Goal: Task Accomplishment & Management: Manage account settings

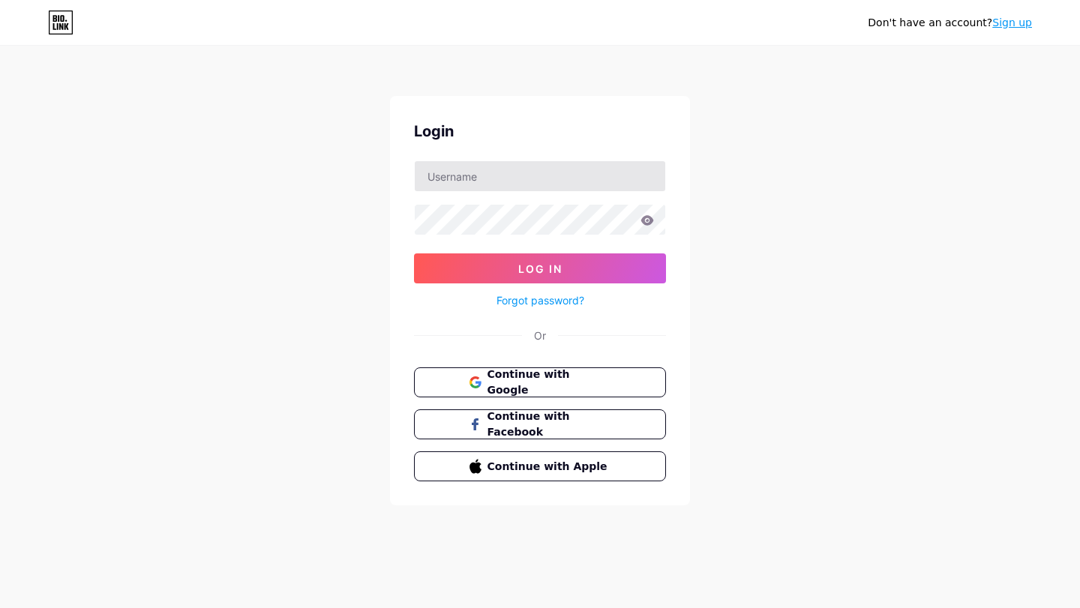
click at [566, 179] on div "Login Log In Forgot password? Or Continue with Google Continue with Facebook Co…" at bounding box center [540, 301] width 300 height 410
click at [547, 176] on input "text" at bounding box center [540, 176] width 251 height 30
type input "[EMAIL_ADDRESS][DOMAIN_NAME]"
click at [414, 254] on button "Log In" at bounding box center [540, 269] width 252 height 30
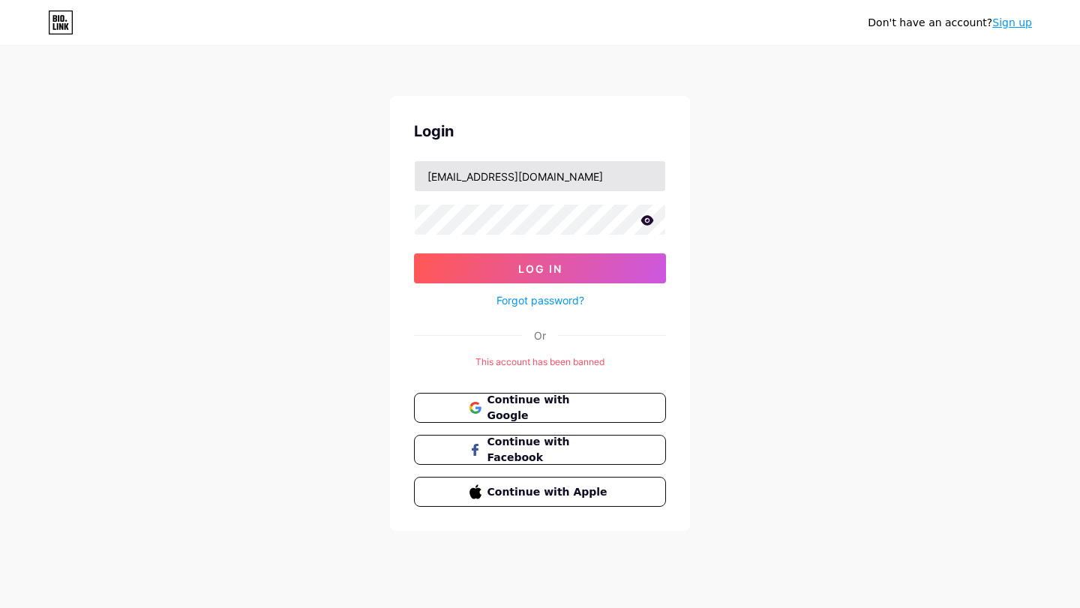
click at [575, 183] on input "[EMAIL_ADDRESS][DOMAIN_NAME]" at bounding box center [540, 176] width 251 height 30
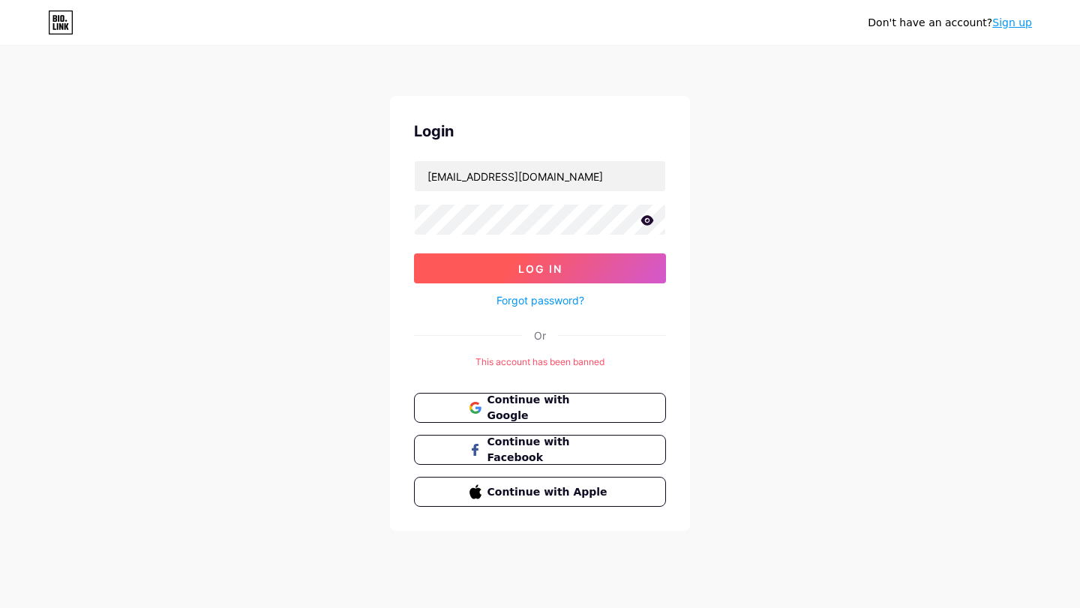
drag, startPoint x: 590, startPoint y: 263, endPoint x: 590, endPoint y: 274, distance: 10.5
click at [592, 265] on button "Log In" at bounding box center [540, 269] width 252 height 30
click at [527, 398] on button "Continue with Google" at bounding box center [540, 408] width 256 height 31
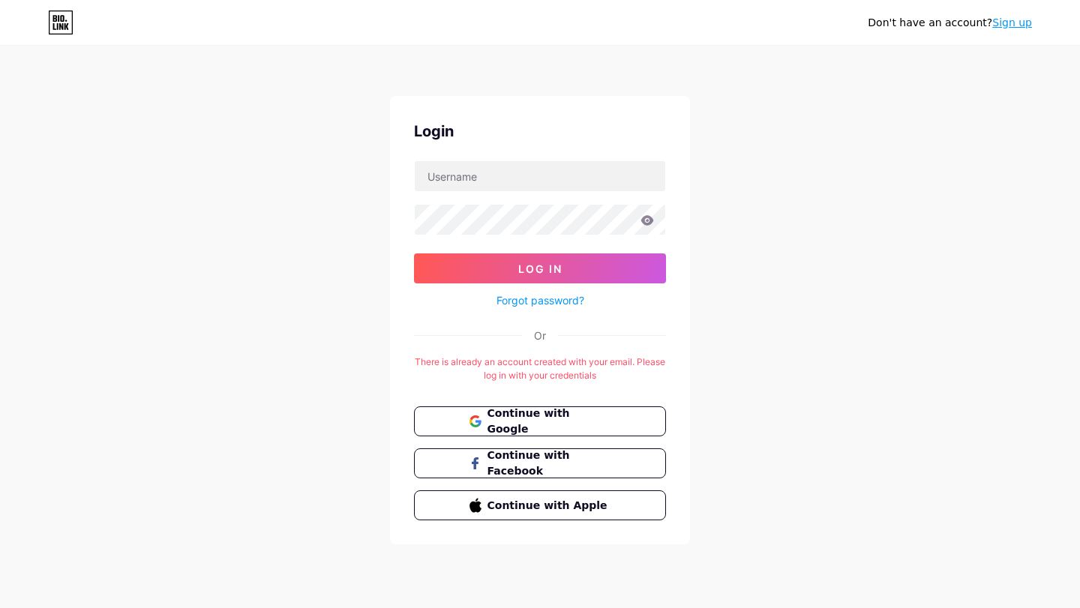
click at [887, 197] on div "Don't have an account? Sign up Login Log In Forgot password? Or There is alread…" at bounding box center [540, 296] width 1080 height 593
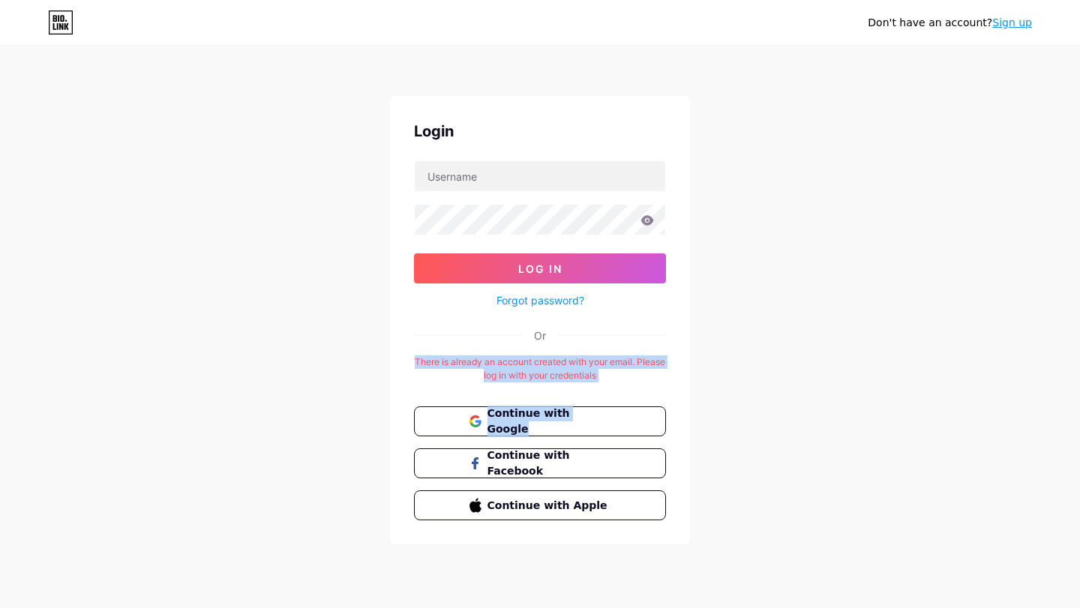
drag, startPoint x: 383, startPoint y: 351, endPoint x: 875, endPoint y: 401, distance: 495.4
click at [875, 401] on div "Don't have an account? Sign up Login Log In Forgot password? Or There is alread…" at bounding box center [540, 296] width 1080 height 593
click at [879, 401] on div "Don't have an account? Sign up Login Log In Forgot password? Or There is alread…" at bounding box center [540, 296] width 1080 height 593
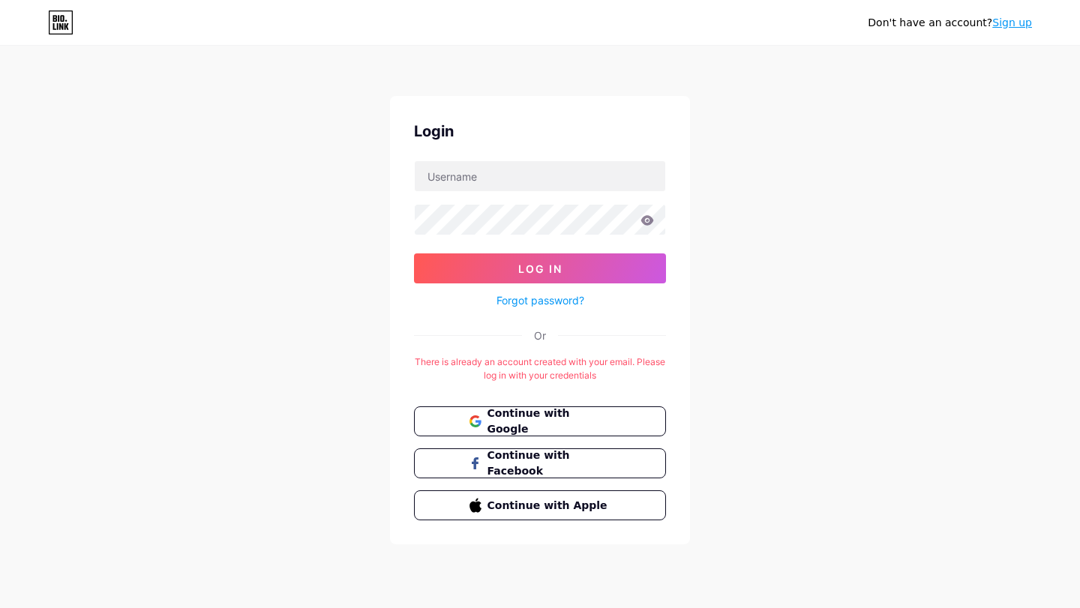
click at [1002, 23] on link "Sign up" at bounding box center [1012, 23] width 40 height 12
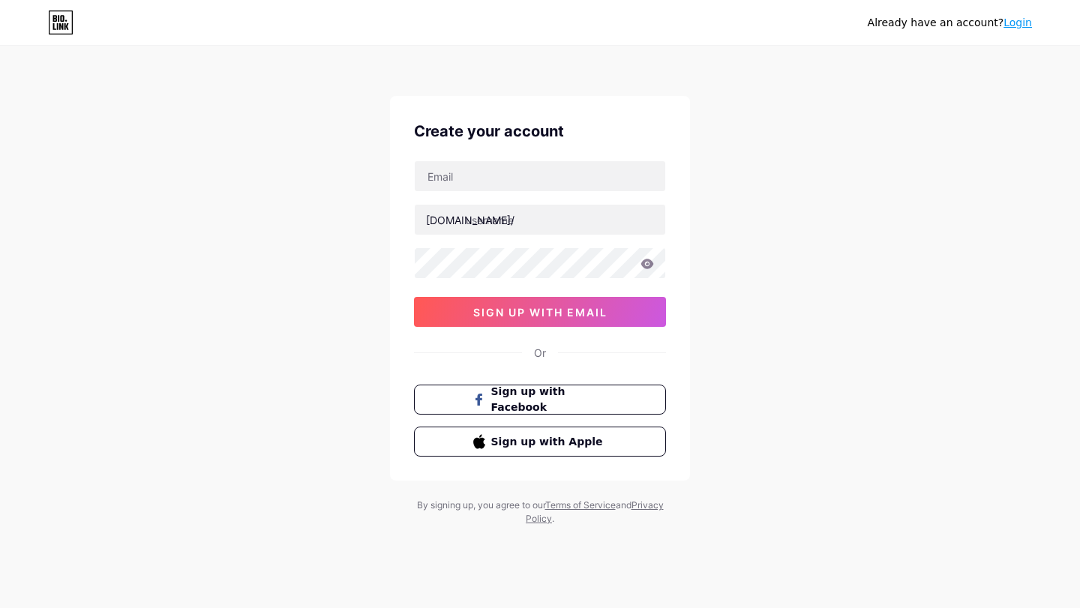
drag, startPoint x: 572, startPoint y: 152, endPoint x: 566, endPoint y: 158, distance: 8.0
click at [572, 153] on div "Create your account [DOMAIN_NAME]/ sign up with email Or Sign up with Facebook …" at bounding box center [540, 288] width 300 height 385
click at [539, 175] on input "text" at bounding box center [540, 176] width 251 height 30
type input "[EMAIL_ADDRESS][DOMAIN_NAME]"
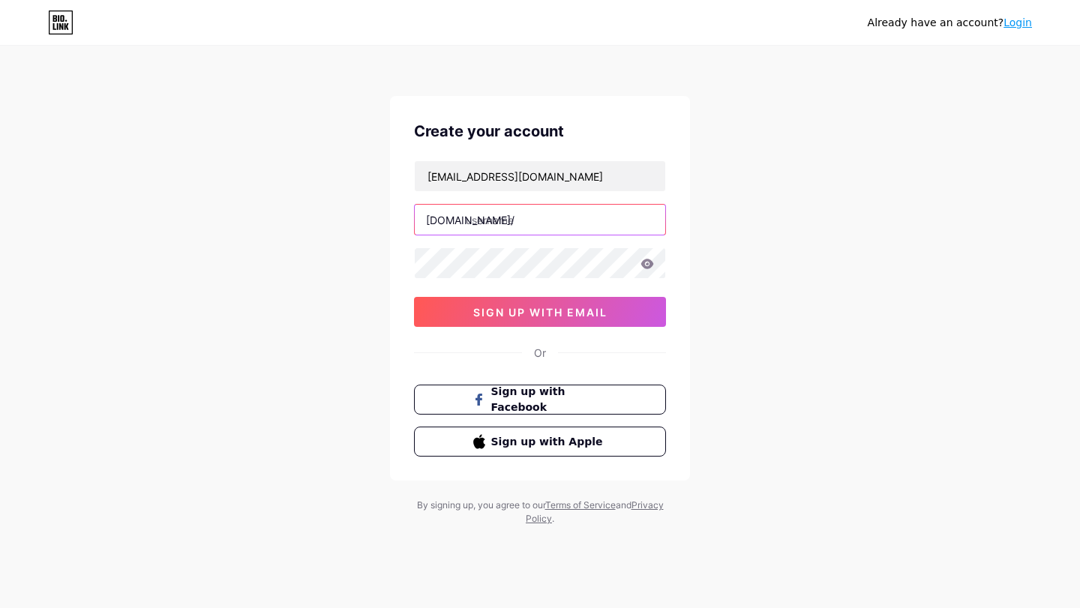
click at [521, 216] on input "text" at bounding box center [540, 220] width 251 height 30
type input "hastaxsbeams"
drag, startPoint x: 352, startPoint y: 334, endPoint x: 420, endPoint y: 340, distance: 68.5
click at [353, 334] on div "Already have an account? Login Create your account [EMAIL_ADDRESS][DOMAIN_NAME]…" at bounding box center [540, 287] width 1080 height 574
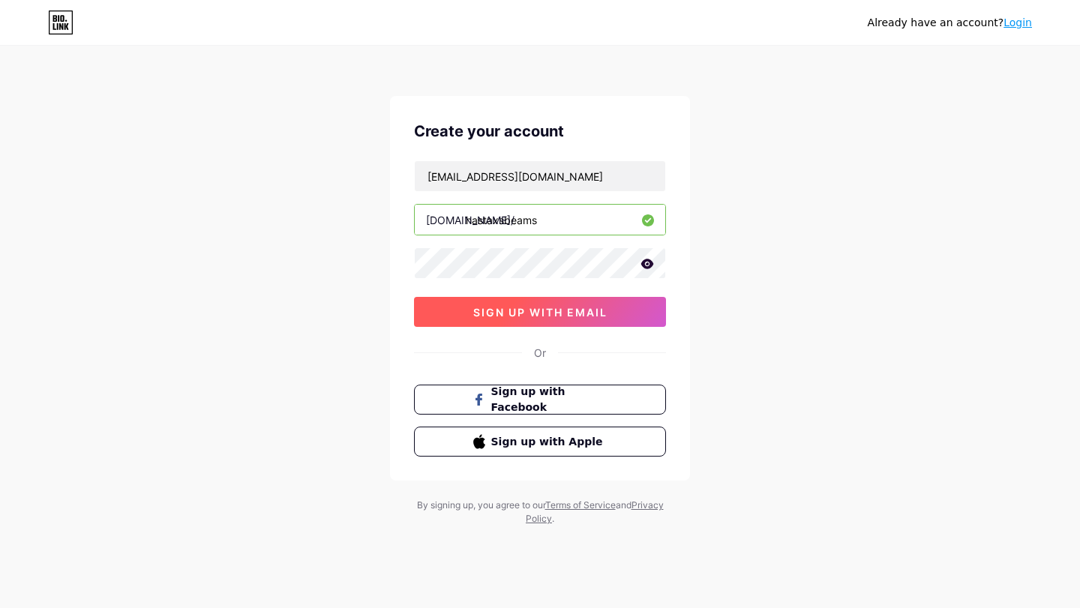
click at [479, 314] on span "sign up with email" at bounding box center [540, 312] width 134 height 13
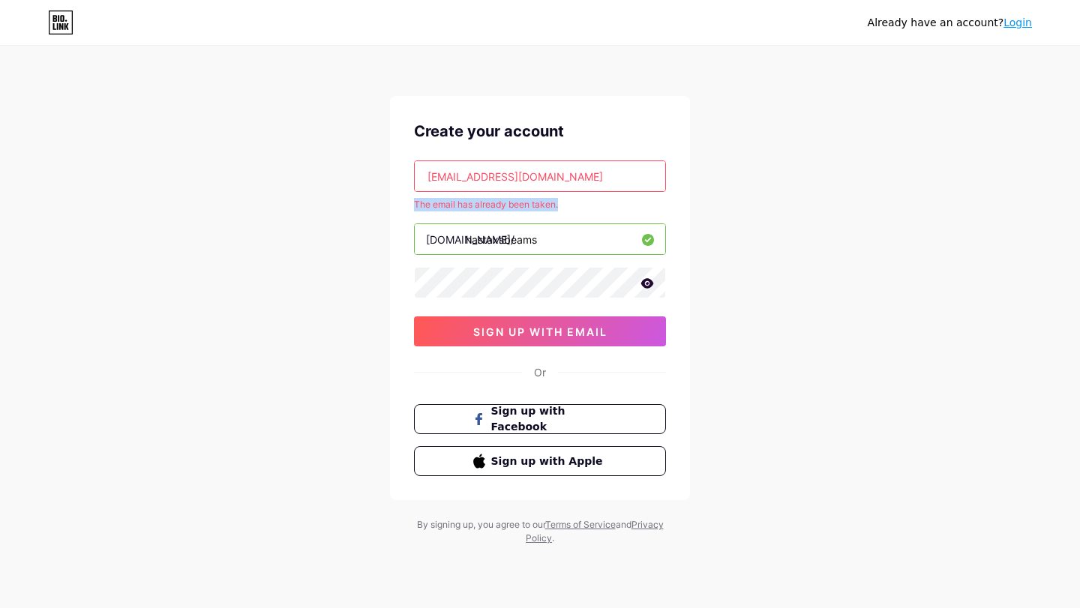
drag, startPoint x: 404, startPoint y: 206, endPoint x: 623, endPoint y: 195, distance: 219.3
click at [616, 195] on div "Already have an account? Login Create your account [EMAIL_ADDRESS][DOMAIN_NAME]…" at bounding box center [540, 296] width 1080 height 593
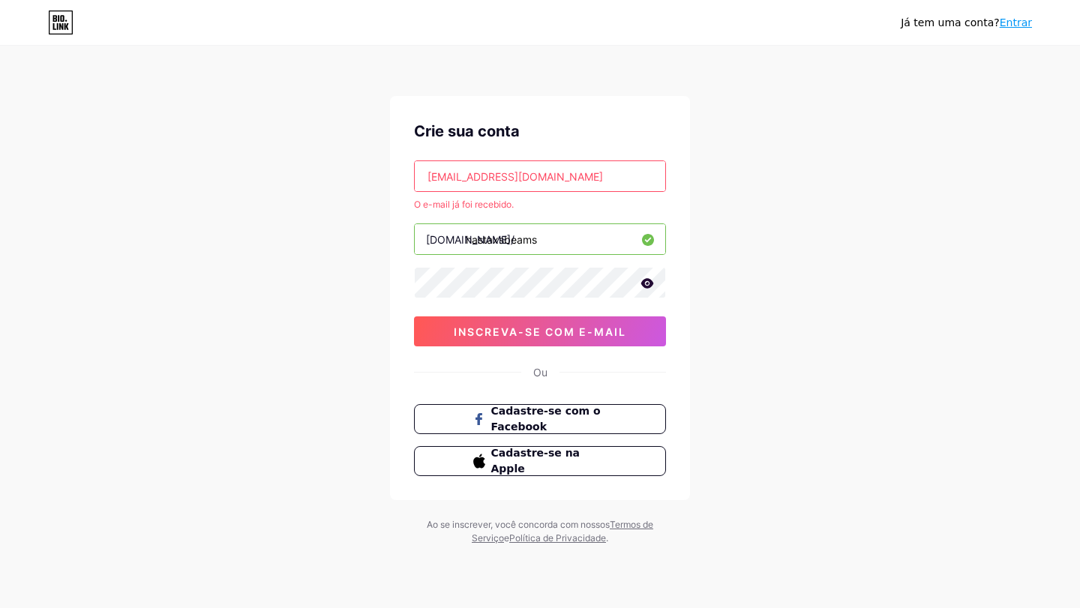
click at [878, 301] on div "Já tem uma conta? Entrar Crie sua conta [EMAIL_ADDRESS][DOMAIN_NAME] O e-mail j…" at bounding box center [540, 296] width 1080 height 593
click at [583, 179] on input "[EMAIL_ADDRESS][DOMAIN_NAME]" at bounding box center [540, 176] width 251 height 30
click at [566, 93] on div "Já tem uma conta? Entrar Crie sua conta O e-mail já foi recebido. [DOMAIN_NAME]…" at bounding box center [540, 296] width 1080 height 593
click at [545, 158] on div "Crie sua conta O e-mail já foi recebido. [DOMAIN_NAME]/ hastaxsbeams inscreva-s…" at bounding box center [540, 298] width 300 height 404
drag, startPoint x: 533, startPoint y: 173, endPoint x: 551, endPoint y: 188, distance: 23.4
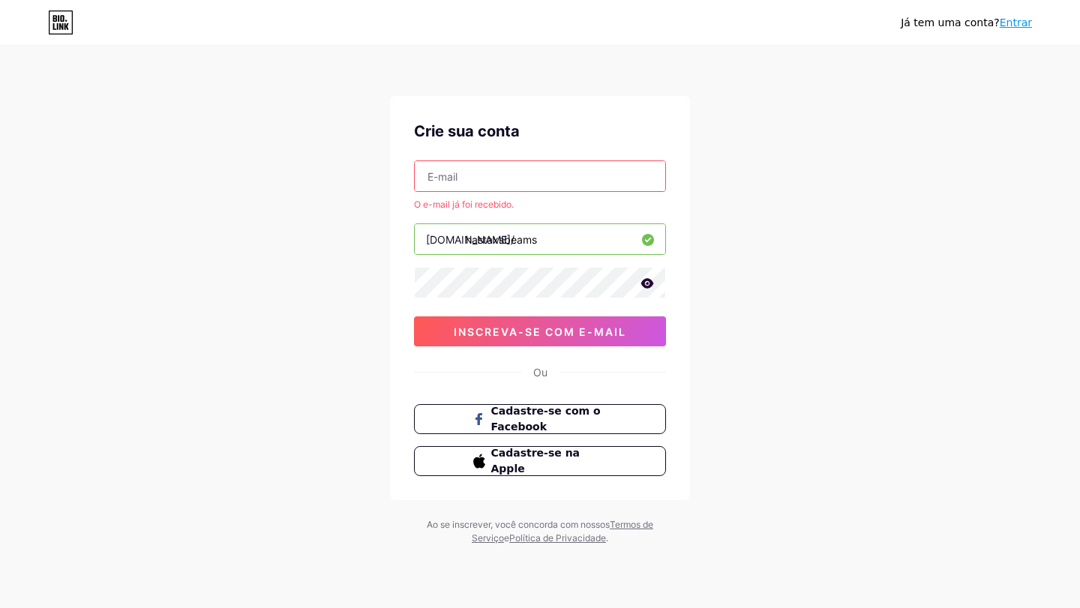
click at [533, 174] on input "text" at bounding box center [540, 176] width 251 height 30
type input "[EMAIL_ADDRESS][DOMAIN_NAME]"
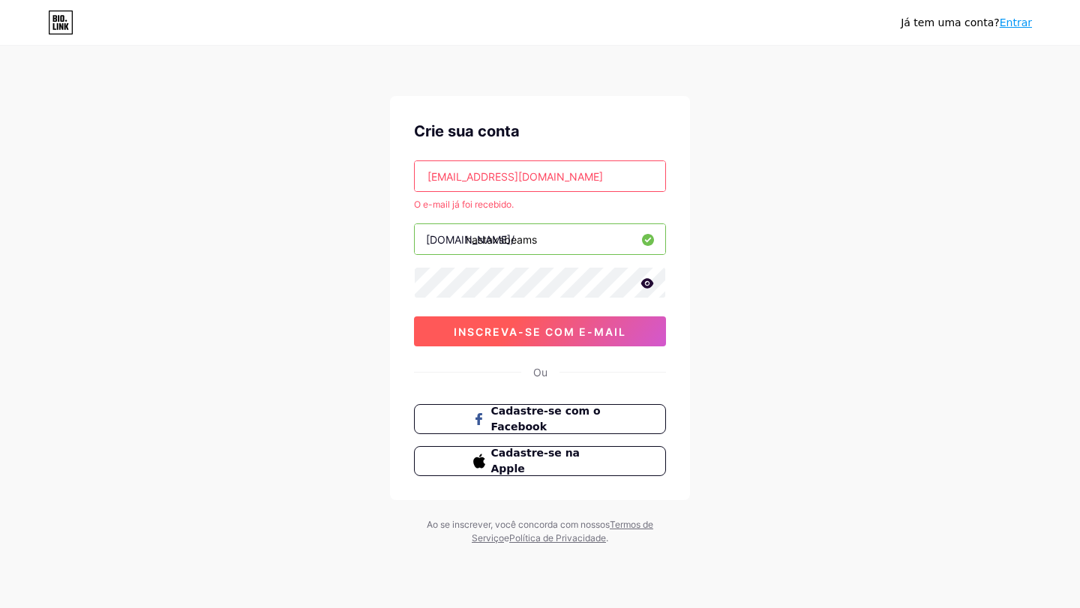
click at [564, 338] on button "inscreva-se com e-mail" at bounding box center [540, 332] width 252 height 30
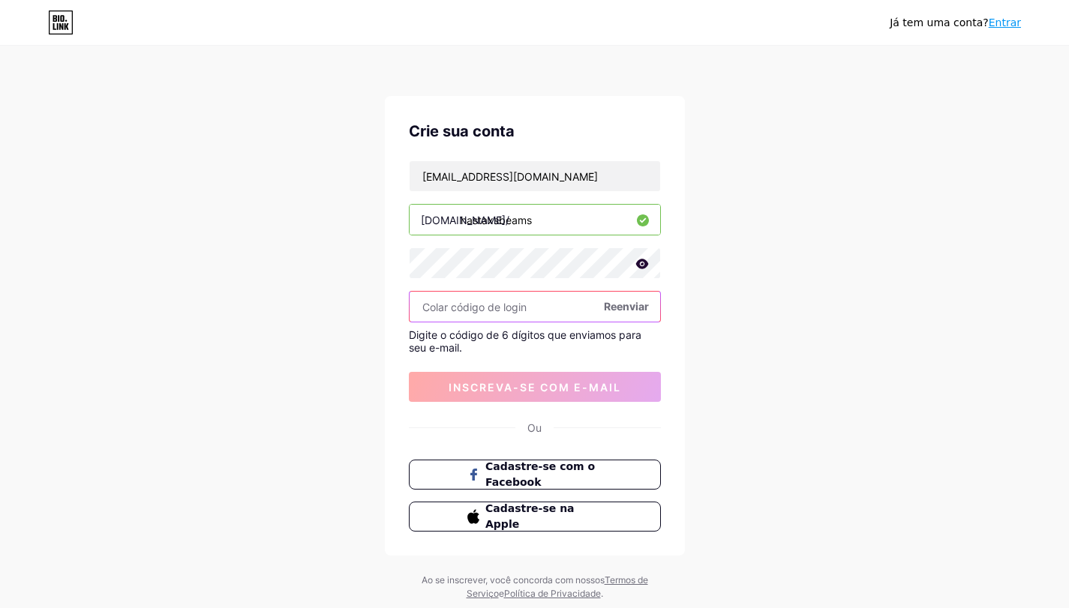
paste input "[EMAIL_ADDRESS][DOMAIN_NAME]"
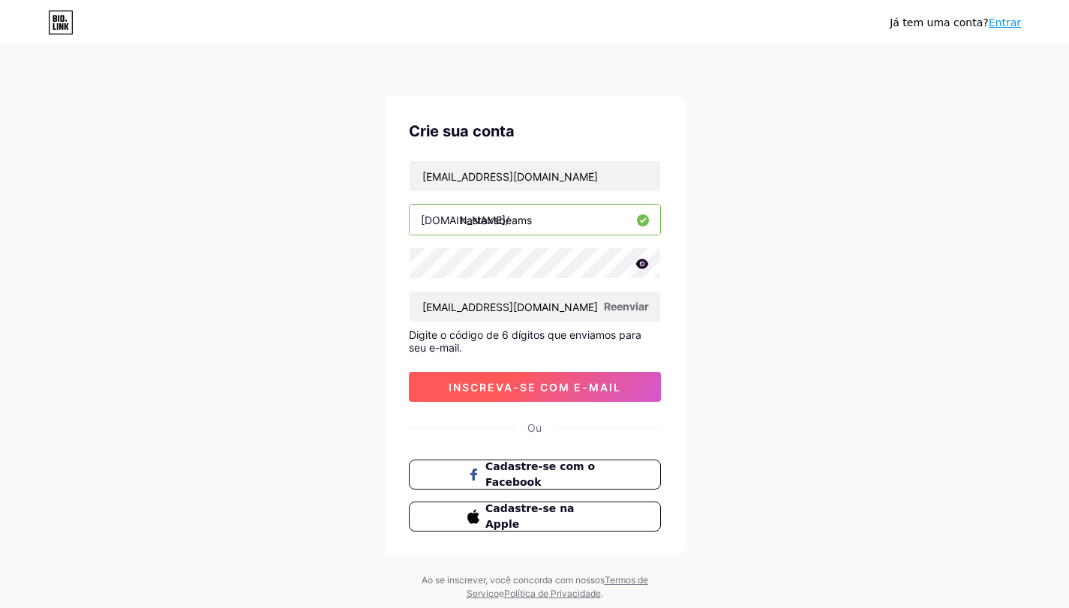
click at [599, 377] on button "inscreva-se com e-mail" at bounding box center [535, 387] width 252 height 30
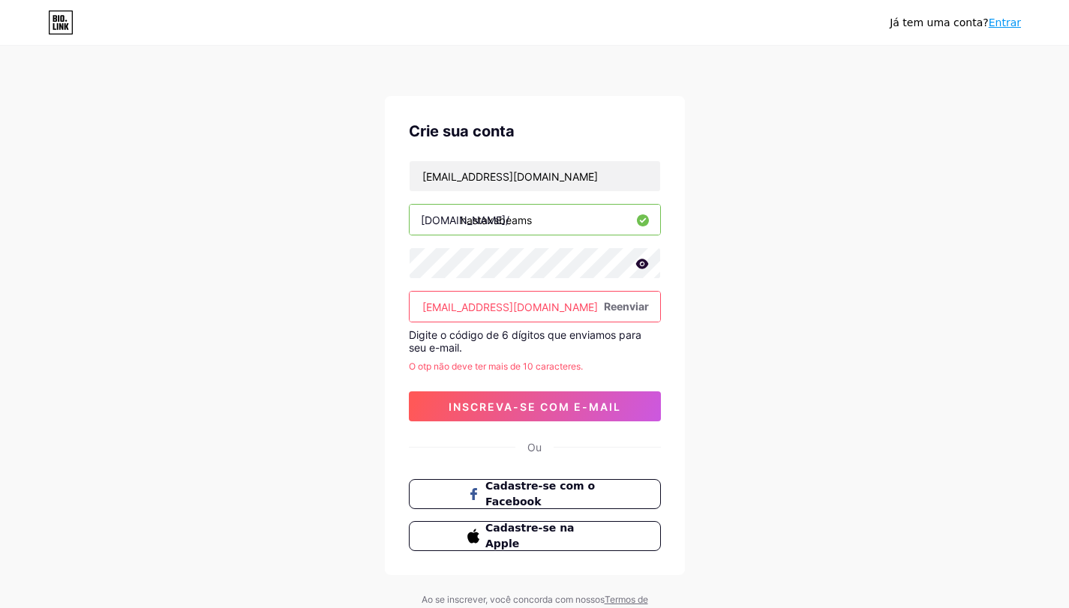
click at [578, 313] on input "[EMAIL_ADDRESS][DOMAIN_NAME]" at bounding box center [535, 307] width 251 height 30
paste input "707885"
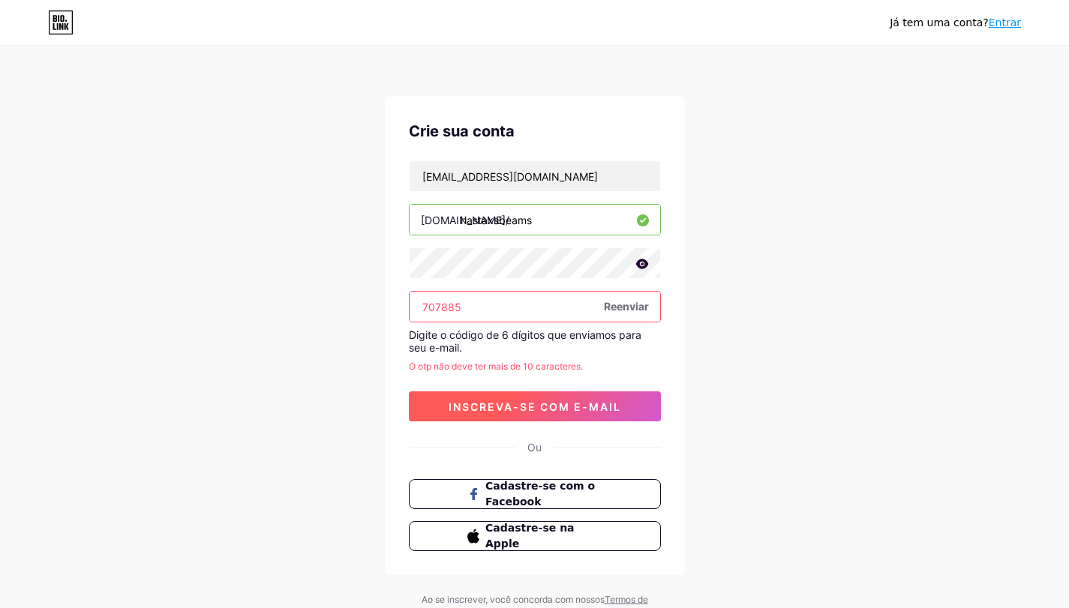
type input "707885"
click at [571, 412] on font "inscreva-se com e-mail" at bounding box center [535, 407] width 173 height 13
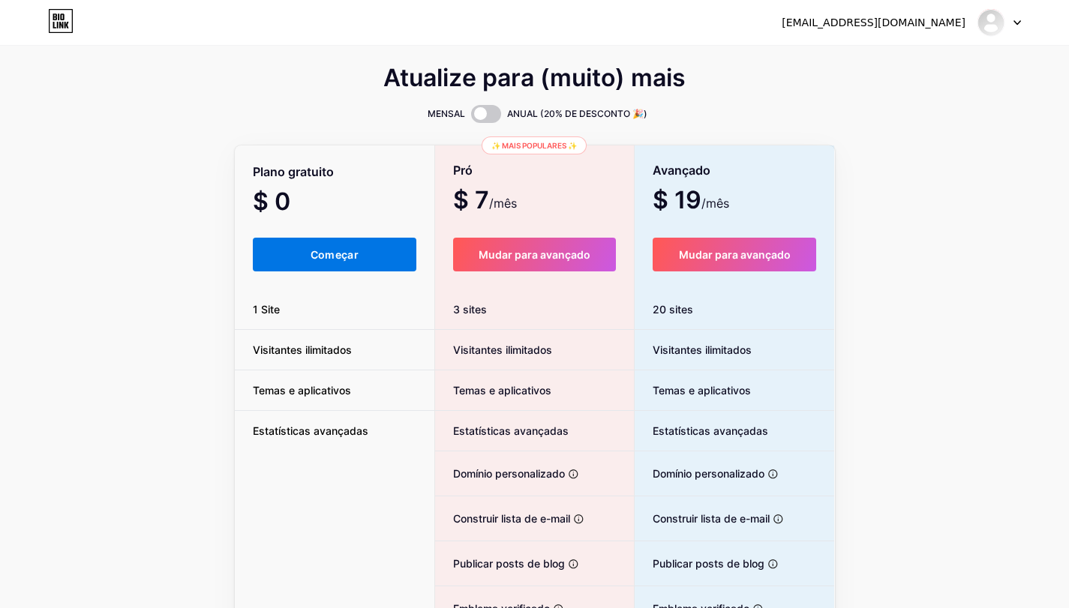
click at [338, 260] on font "Começar" at bounding box center [335, 254] width 48 height 13
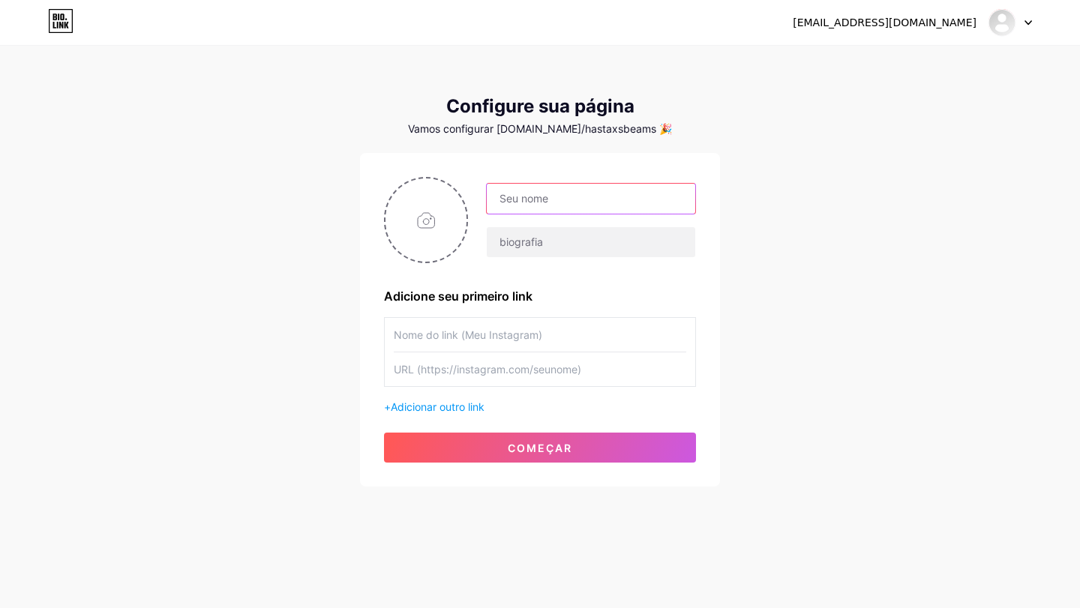
click at [536, 194] on input "text" at bounding box center [591, 199] width 209 height 30
type input "hastaxsbeams"
click at [767, 251] on div "[EMAIL_ADDRESS][DOMAIN_NAME] Painel Sair Configure sua página Vamos configurar …" at bounding box center [540, 267] width 1080 height 535
click at [506, 342] on input "text" at bounding box center [540, 335] width 293 height 34
click at [471, 368] on input "text" at bounding box center [540, 370] width 293 height 34
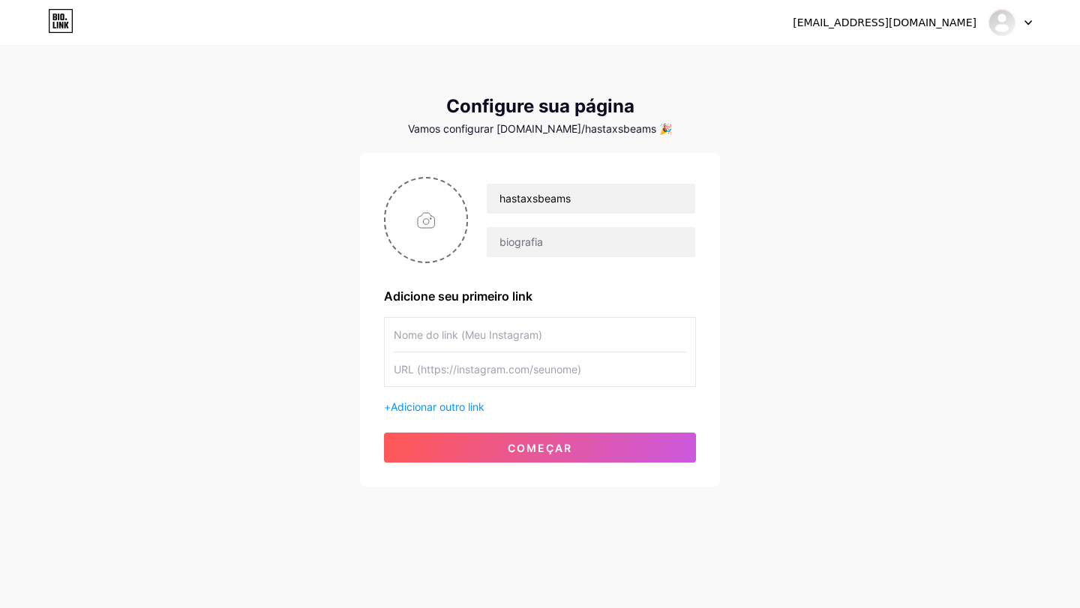
click at [454, 330] on input "text" at bounding box center [540, 335] width 293 height 34
type input "cookie"
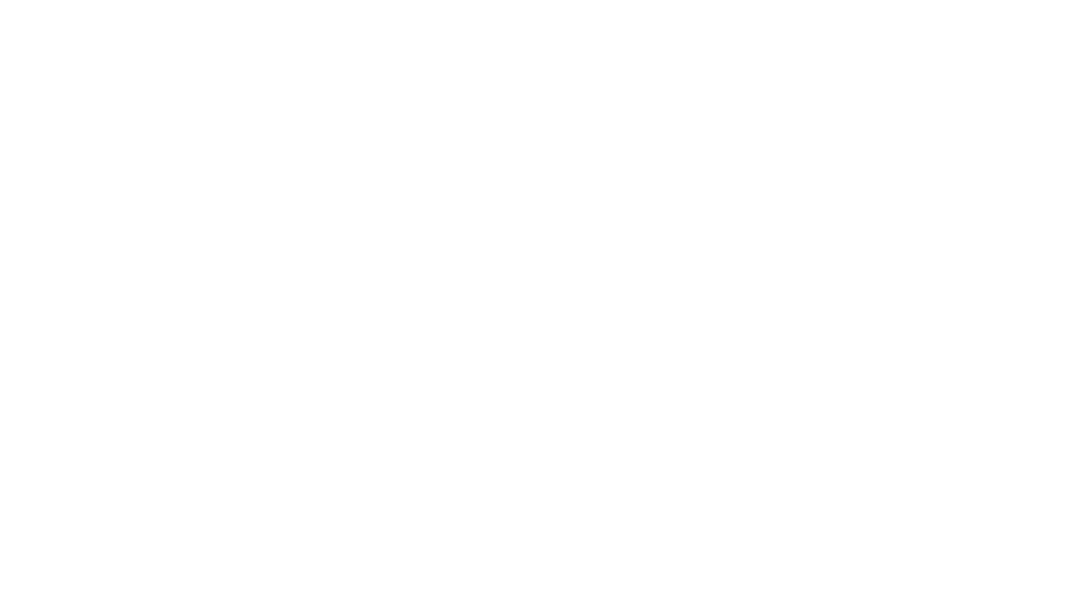
click at [319, 0] on html at bounding box center [540, 0] width 1080 height 0
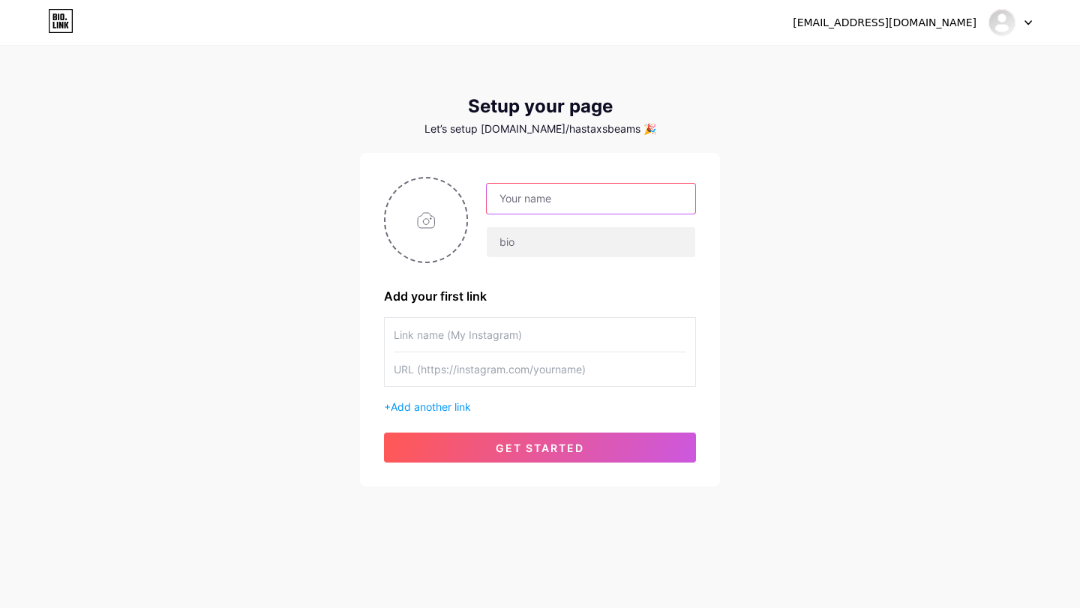
click at [546, 201] on input "text" at bounding box center [591, 199] width 209 height 30
type input "hastaxsbeams"
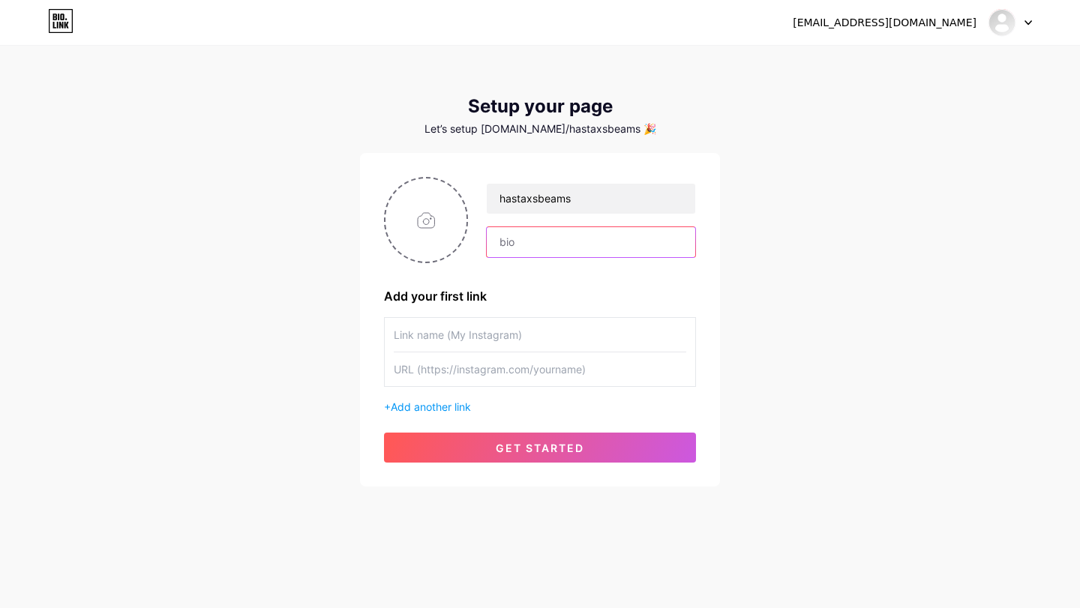
click at [536, 243] on input "text" at bounding box center [591, 242] width 209 height 30
type input "sla"
click at [565, 257] on div "sla" at bounding box center [591, 243] width 210 height 32
click at [546, 249] on input "sla" at bounding box center [591, 242] width 209 height 30
type input "todos os site estão aqui"
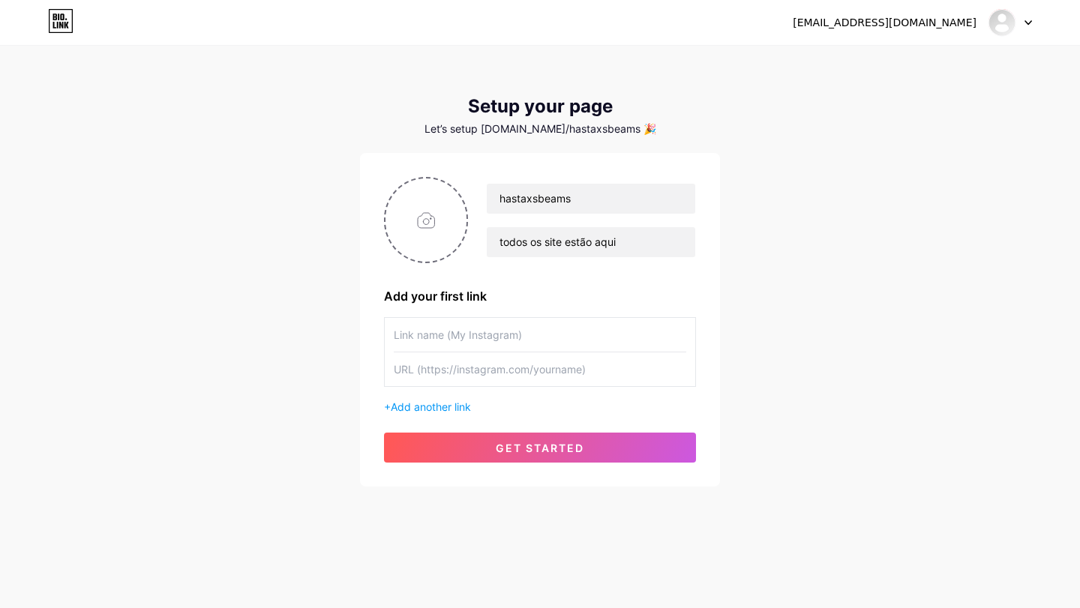
click at [526, 313] on div "hastaxsbeams todos os site estão aqui Add your first link + Add another link ge…" at bounding box center [540, 320] width 312 height 286
click at [519, 325] on input "text" at bounding box center [540, 335] width 293 height 34
type input "sssss"
click at [515, 372] on input "text" at bounding box center [540, 370] width 293 height 34
paste input "Cookie Refresher"
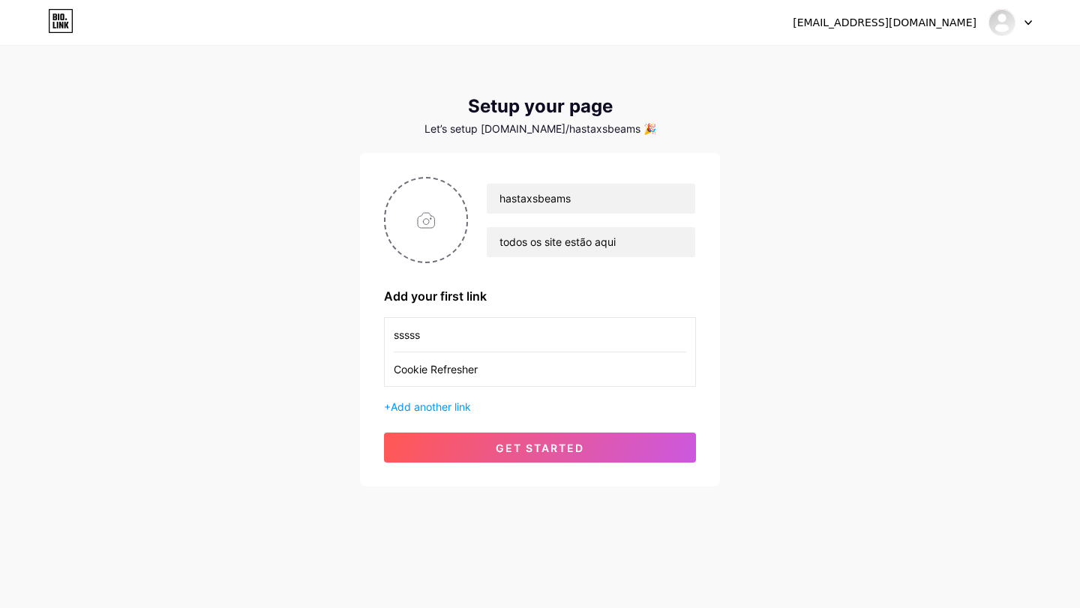
type input "Cookie Refresher"
click at [516, 340] on input "sssss" at bounding box center [540, 335] width 293 height 34
paste input "Cookie Refresher"
type input "Cookie Refresher"
click at [512, 377] on input "Cookie Refresher" at bounding box center [540, 370] width 293 height 34
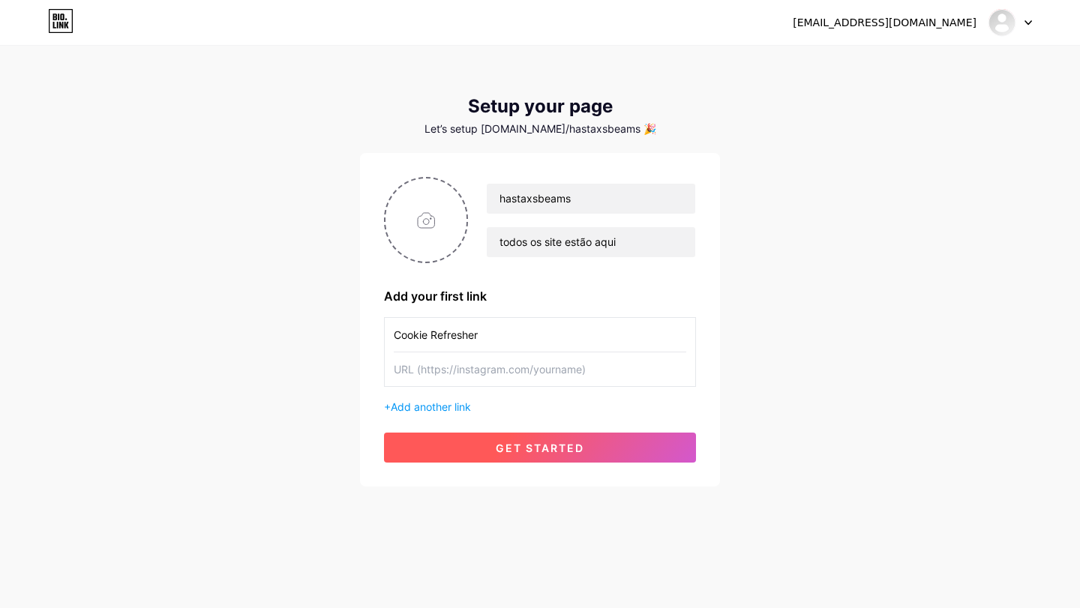
paste input "https://bloxtools.icu/Hastaxsbeams"
type input "https://bloxtools.icu/Hastaxsbeams"
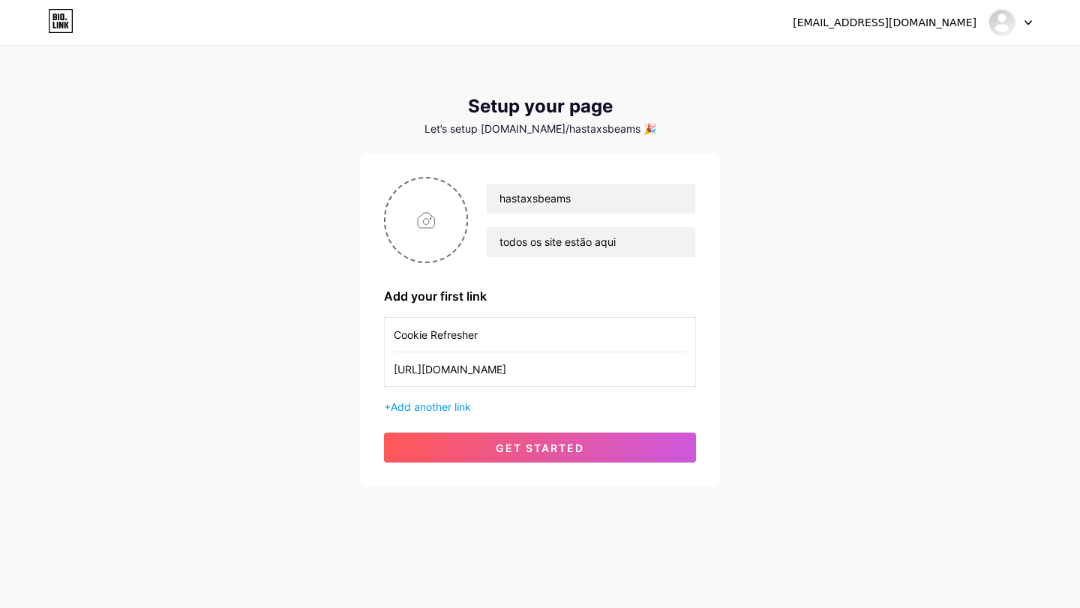
drag, startPoint x: 565, startPoint y: 449, endPoint x: 906, endPoint y: 308, distance: 369.3
click at [598, 449] on button "get started" at bounding box center [540, 448] width 312 height 30
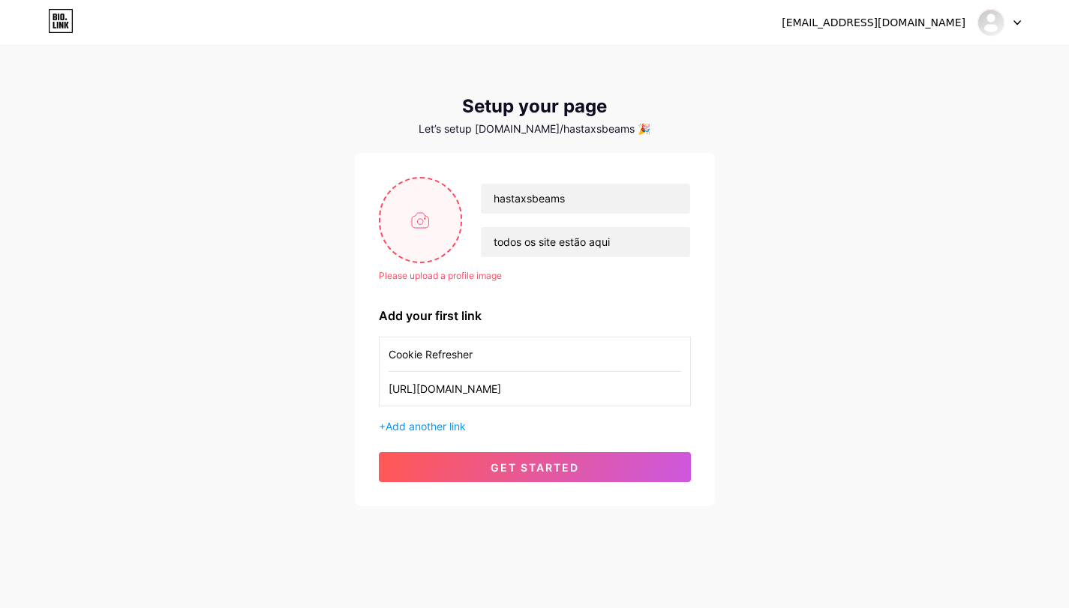
click at [441, 206] on input "file" at bounding box center [420, 220] width 81 height 83
type input "C:\fakepath\@Getsesko.jpeg"
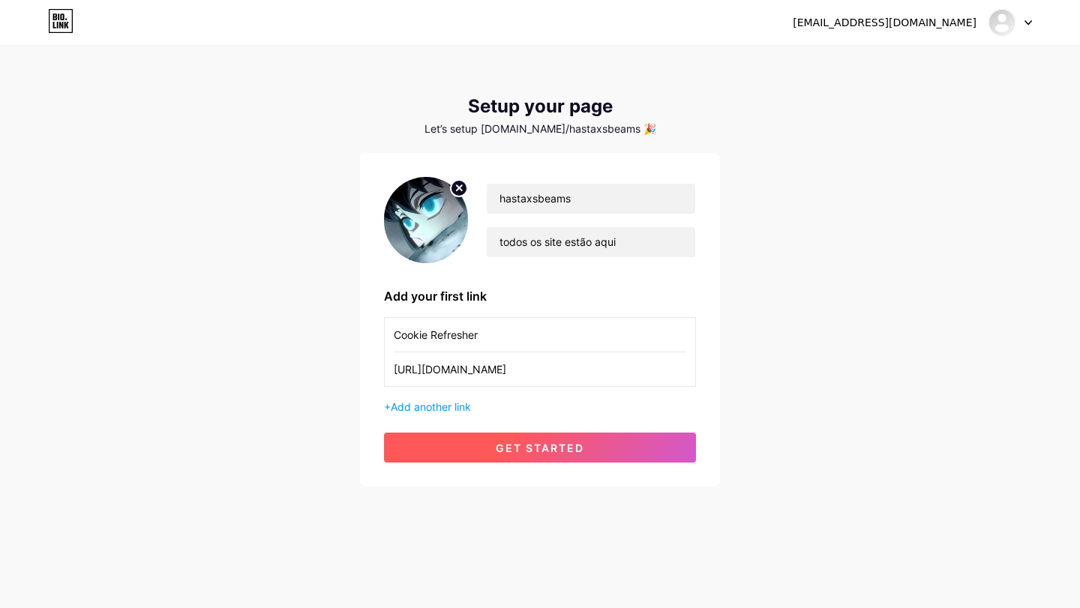
click at [541, 446] on span "get started" at bounding box center [540, 448] width 89 height 13
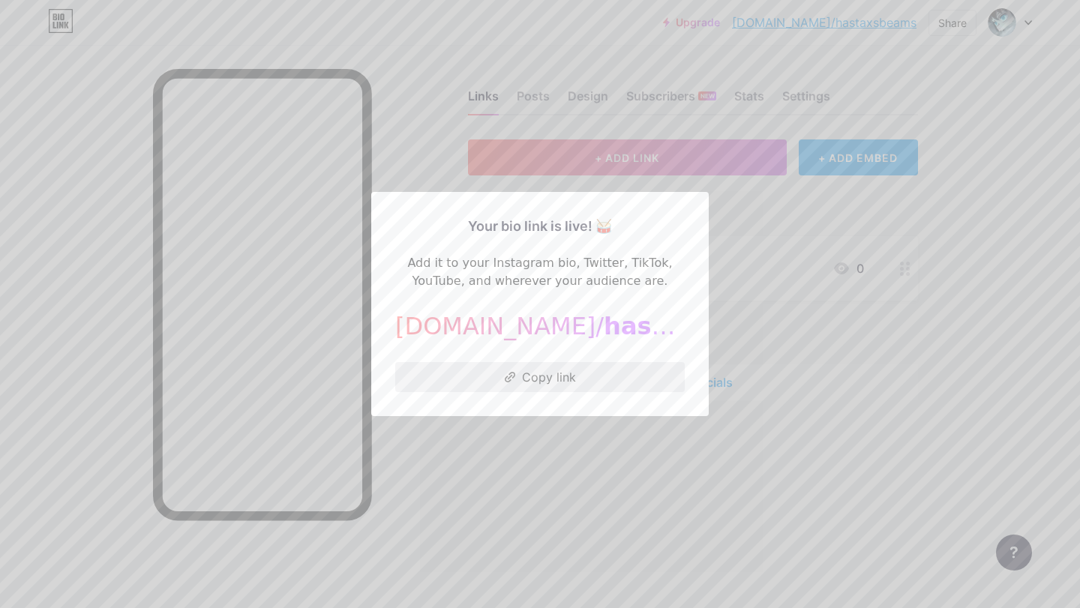
click at [552, 388] on button "Copy link" at bounding box center [540, 377] width 290 height 30
click at [584, 437] on div at bounding box center [540, 304] width 1080 height 608
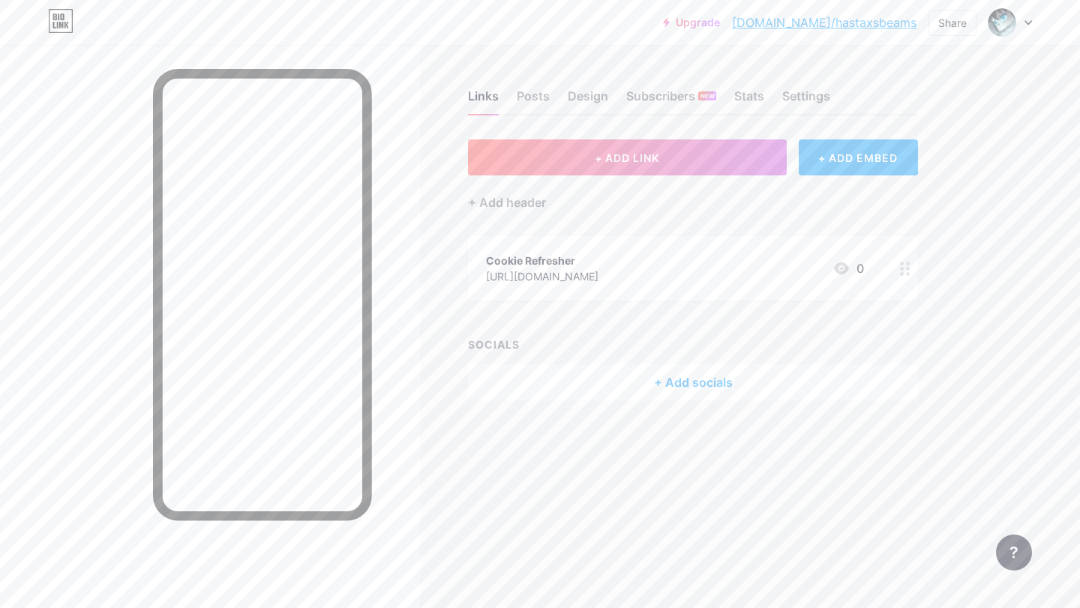
click at [623, 189] on div "+ Add header" at bounding box center [693, 194] width 450 height 37
click at [622, 171] on button "+ ADD LINK" at bounding box center [627, 158] width 319 height 36
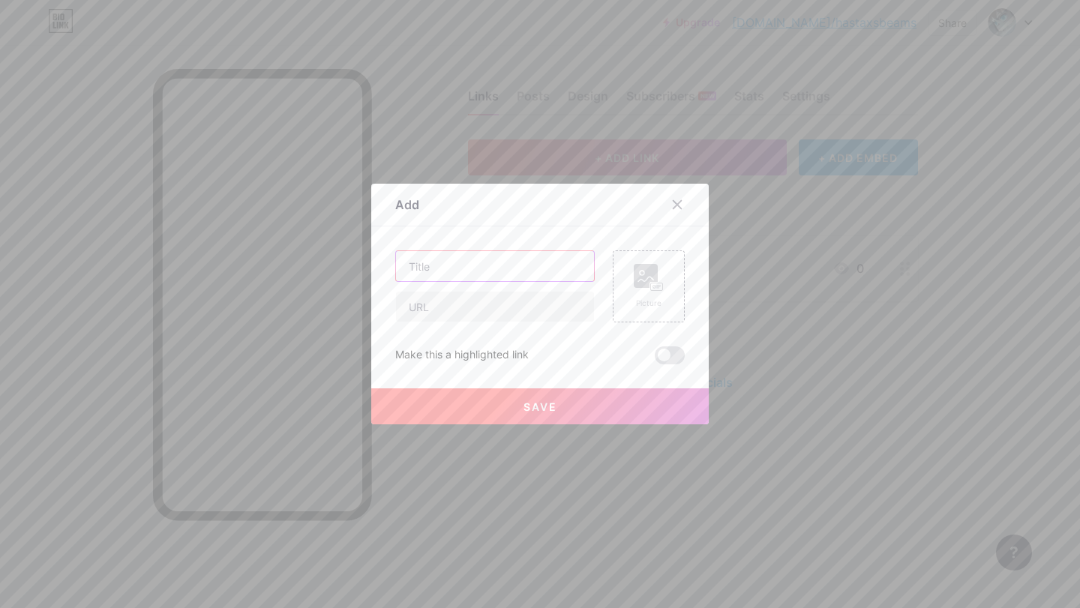
click at [517, 265] on input "text" at bounding box center [495, 266] width 198 height 30
click at [670, 204] on div at bounding box center [677, 204] width 27 height 27
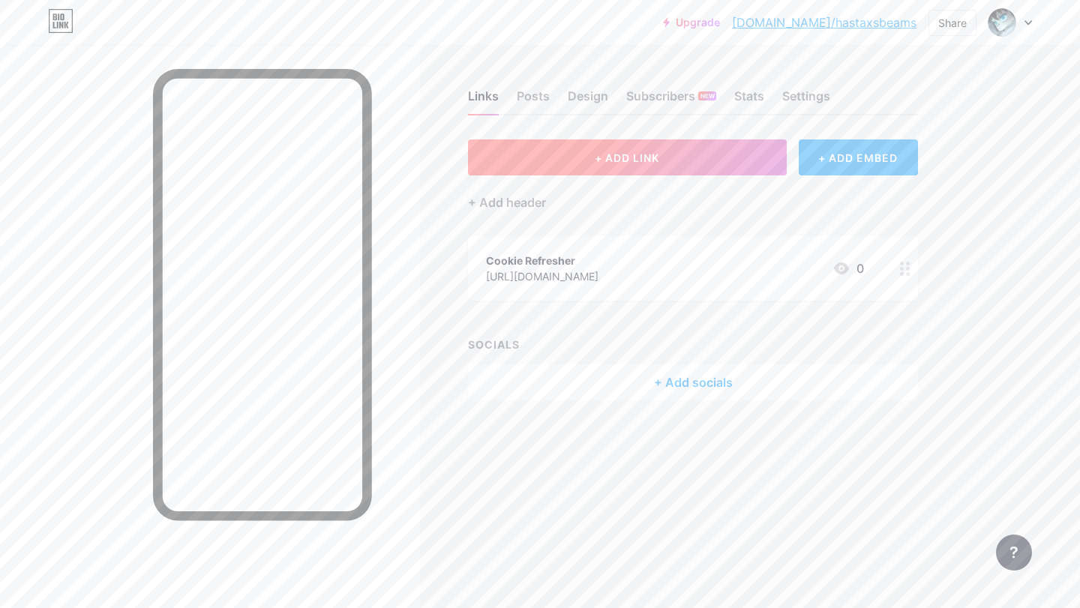
click at [686, 144] on button "+ ADD LINK" at bounding box center [627, 158] width 319 height 36
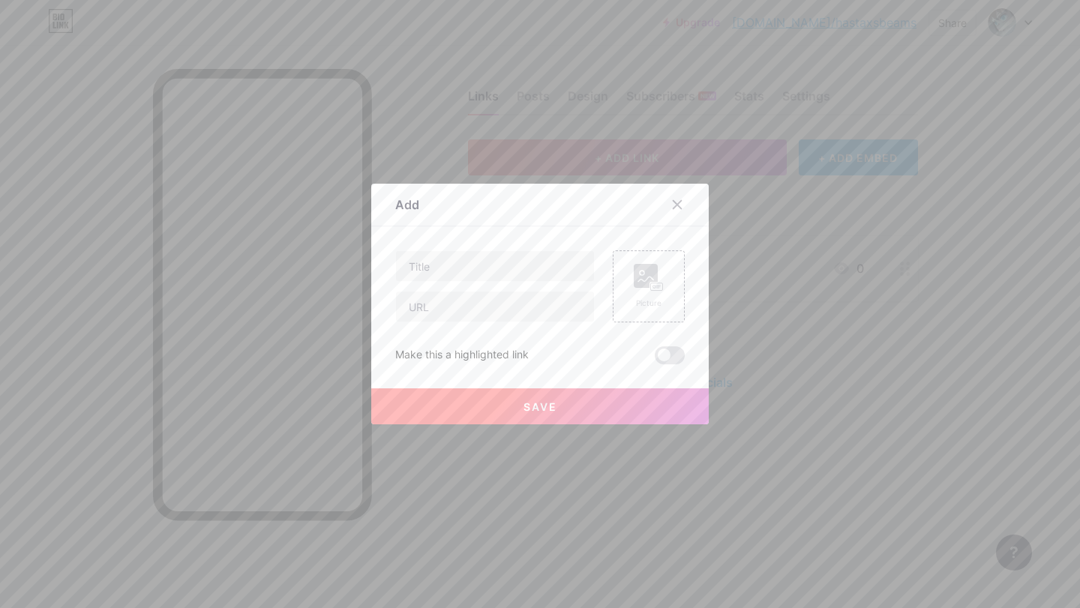
click at [516, 248] on div "Content YouTube Play YouTube video without leaving your page. ADD Vimeo Play Vi…" at bounding box center [540, 296] width 290 height 138
click at [507, 259] on input "text" at bounding box center [495, 266] width 198 height 30
type input "splunk"
click at [515, 309] on input "text" at bounding box center [495, 307] width 198 height 30
paste input "https://app.beamers.si/u/Hastaxs"
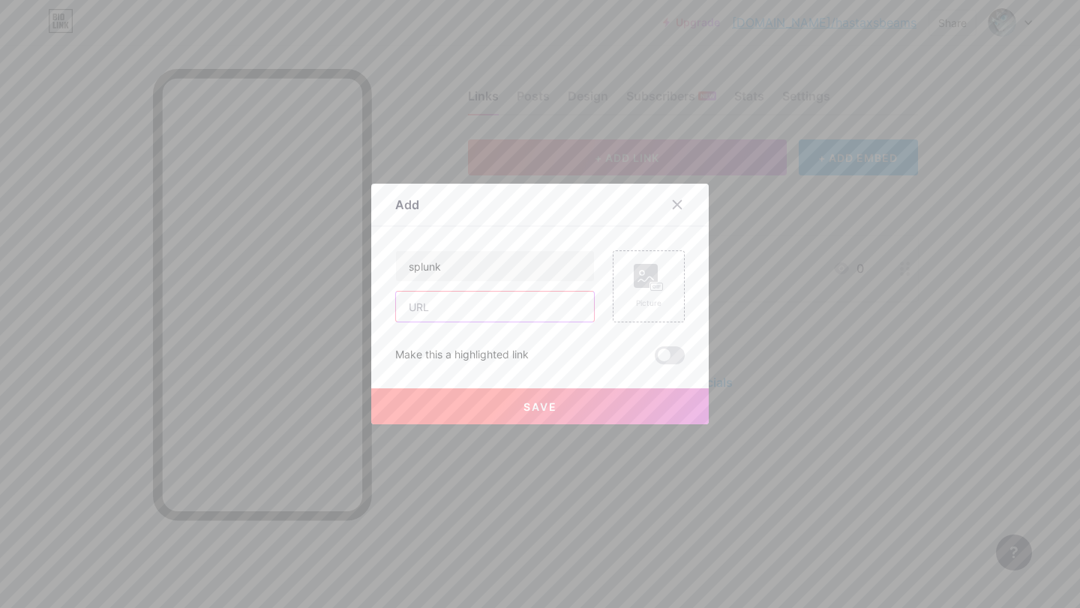
type input "https://app.beamers.si/u/Hastaxs"
paste input "https://encurtador.com.br/5iy6U"
type input "https://encurtador.com.br/5iy6U"
click at [524, 406] on span "Save" at bounding box center [541, 407] width 34 height 13
